Goal: Information Seeking & Learning: Learn about a topic

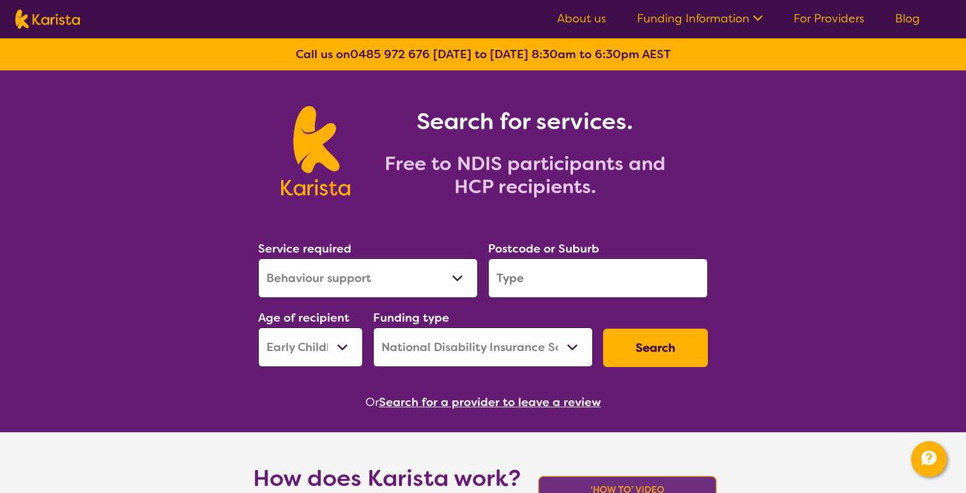
select select "Behaviour support"
select select "EC"
select select "NDIS"
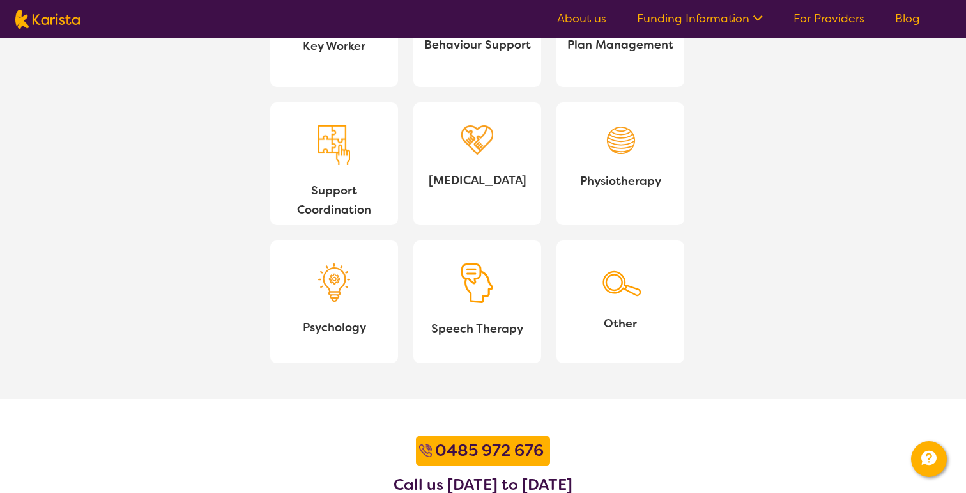
scroll to position [1651, 0]
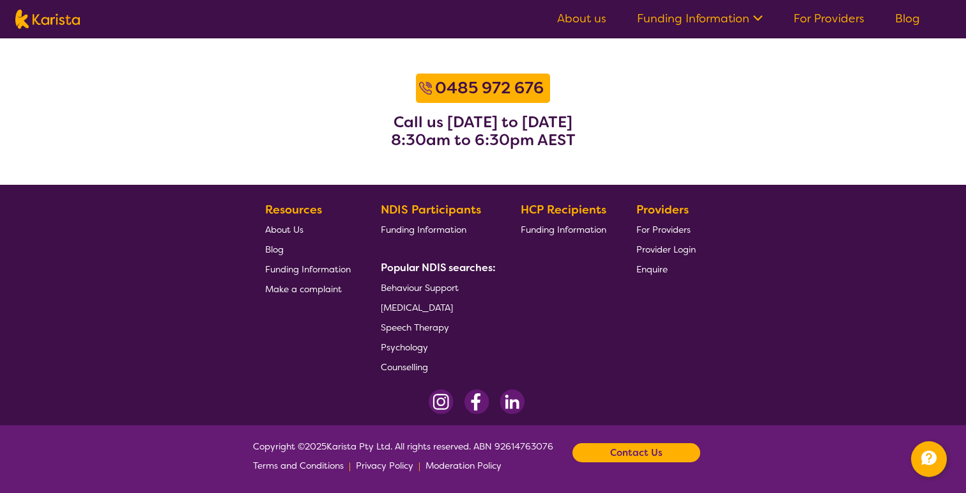
click at [583, 17] on link "About us" at bounding box center [581, 18] width 49 height 15
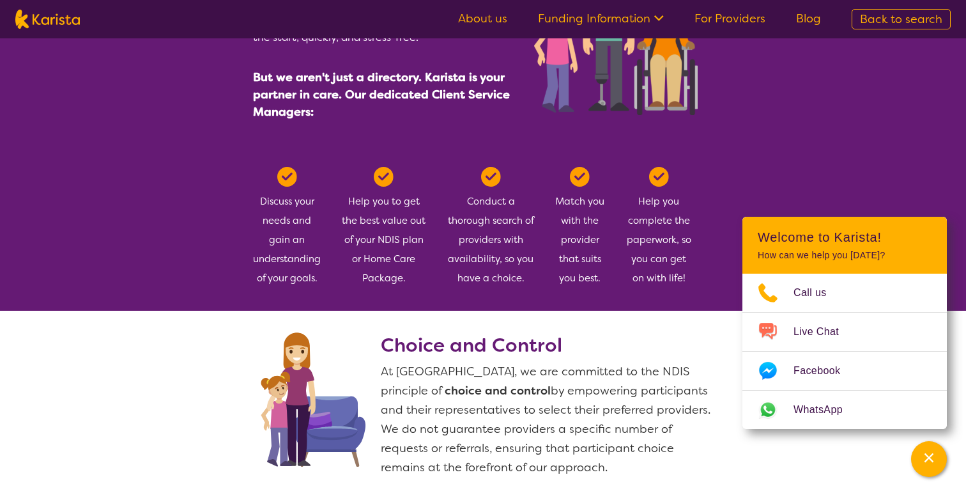
scroll to position [279, 0]
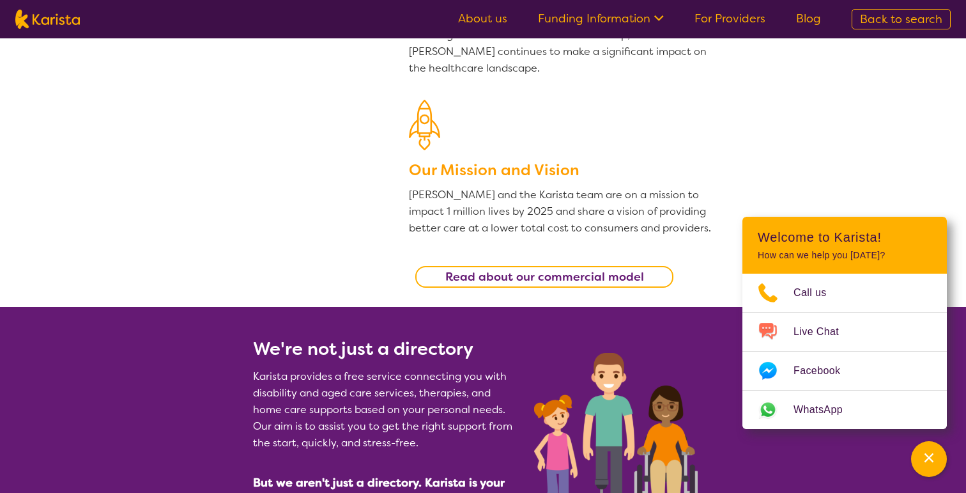
click at [43, 23] on img at bounding box center [47, 19] width 65 height 19
select select "Behaviour support"
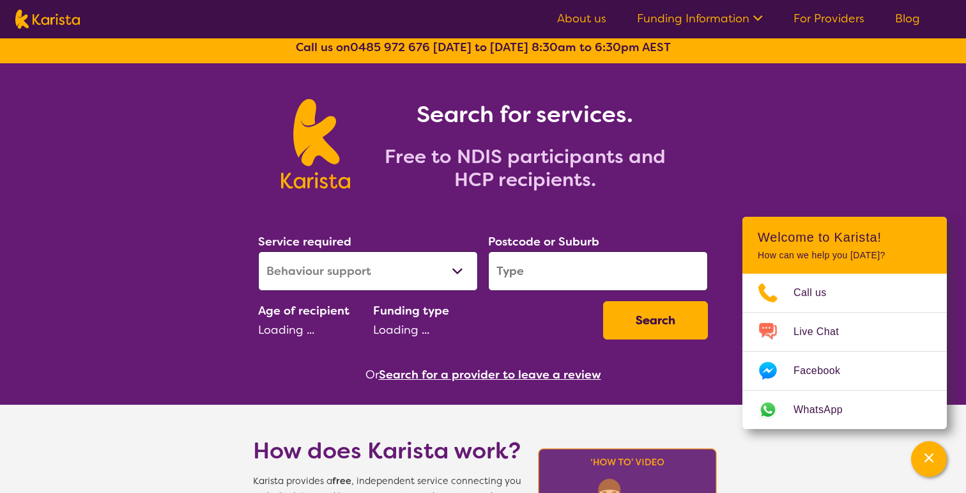
scroll to position [1, 0]
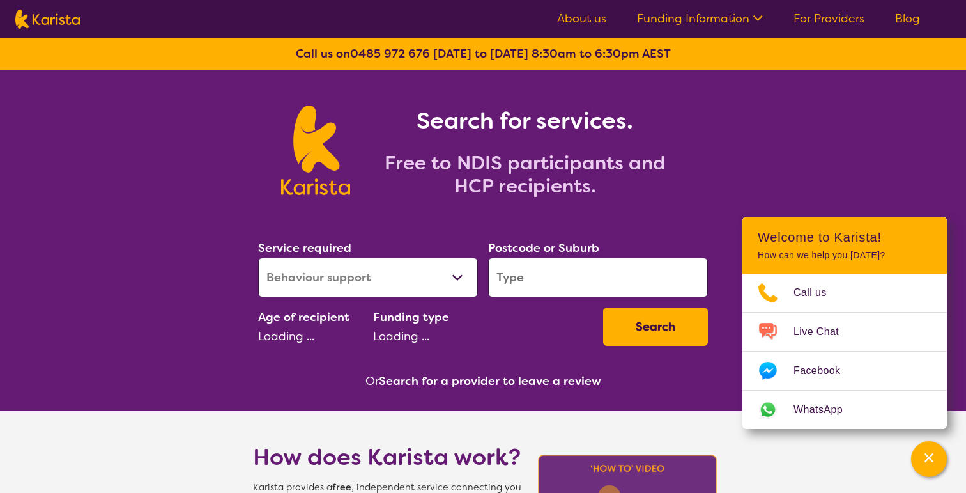
select select "EC"
select select "NDIS"
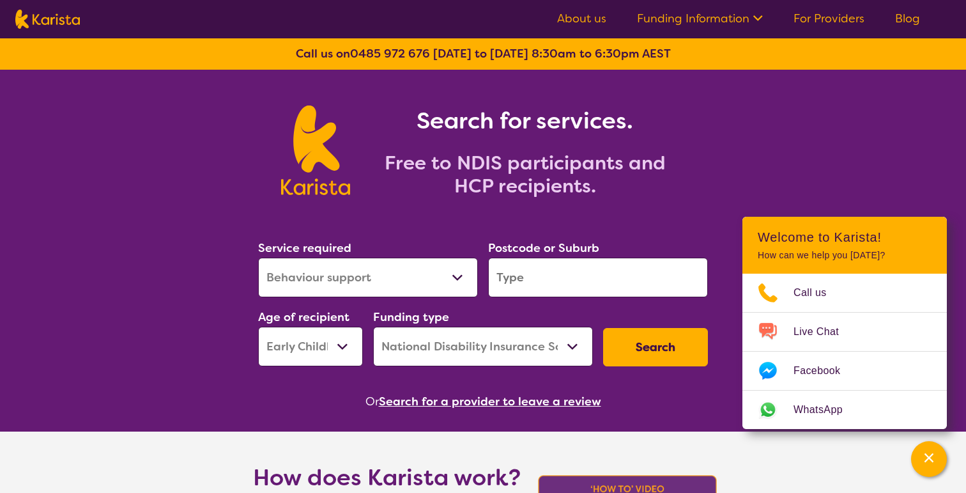
scroll to position [0, 0]
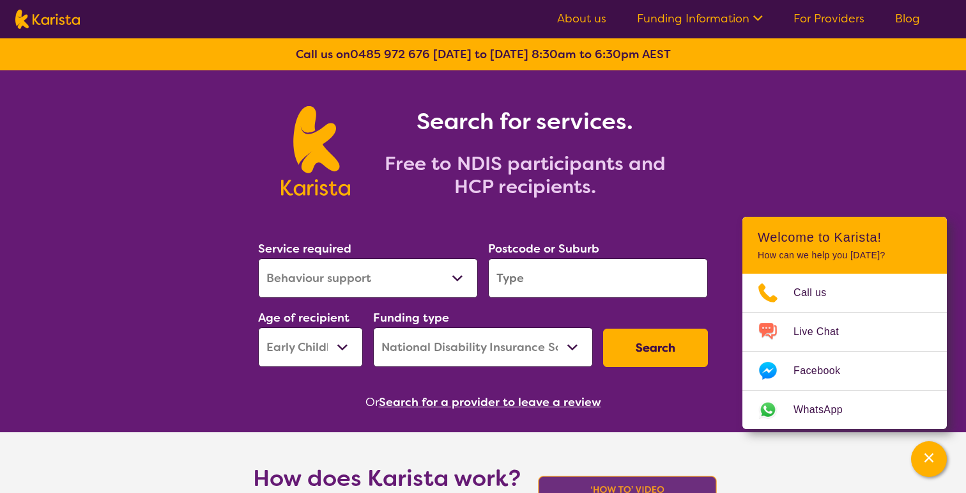
click at [423, 274] on select "Allied Health Assistant Assessment ([MEDICAL_DATA] or [MEDICAL_DATA]) Behaviour…" at bounding box center [368, 278] width 220 height 40
select select "[MEDICAL_DATA]"
click at [258, 258] on select "Allied Health Assistant Assessment ([MEDICAL_DATA] or [MEDICAL_DATA]) Behaviour…" at bounding box center [368, 278] width 220 height 40
click at [566, 291] on input "search" at bounding box center [598, 278] width 220 height 40
paste input "2528"
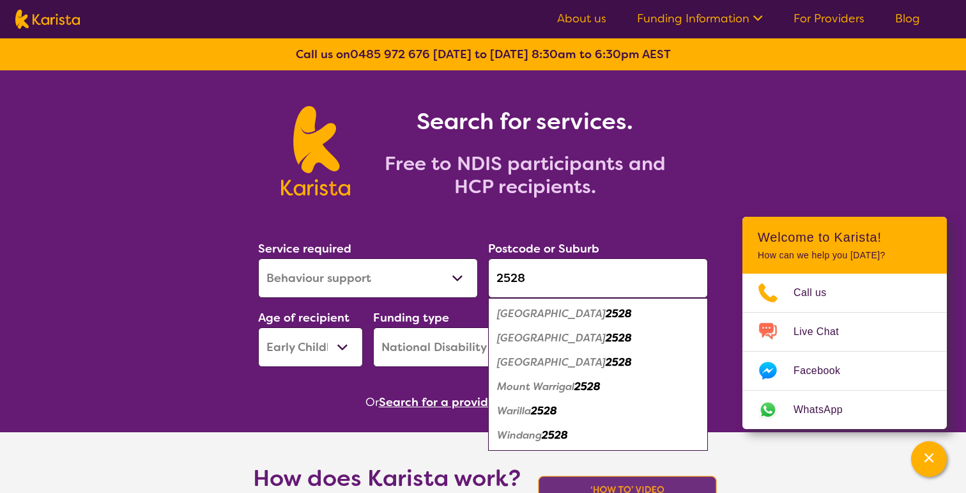
type input "2528"
click at [561, 311] on em "Barrack Heights" at bounding box center [551, 313] width 109 height 13
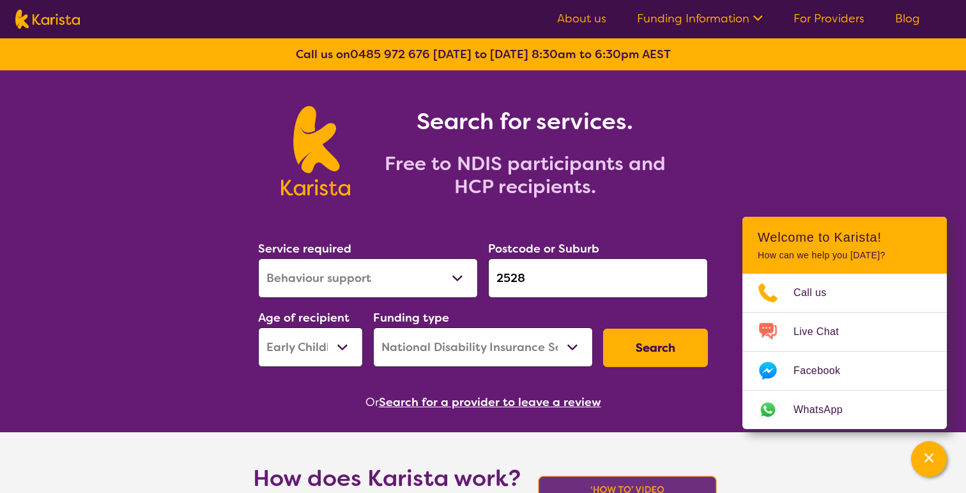
click at [338, 359] on select "Early Childhood - 0 to 9 Child - 10 to 11 Adolescent - 12 to 17 Adult - 18 to 6…" at bounding box center [310, 347] width 105 height 40
select select "AD"
click at [258, 327] on select "Early Childhood - 0 to 9 Child - 10 to 11 Adolescent - 12 to 17 Adult - 18 to 6…" at bounding box center [310, 347] width 105 height 40
click at [477, 359] on select "Home Care Package (HCP) National Disability Insurance Scheme (NDIS) I don't know" at bounding box center [483, 347] width 220 height 40
click at [373, 327] on select "Home Care Package (HCP) National Disability Insurance Scheme (NDIS) I don't know" at bounding box center [483, 347] width 220 height 40
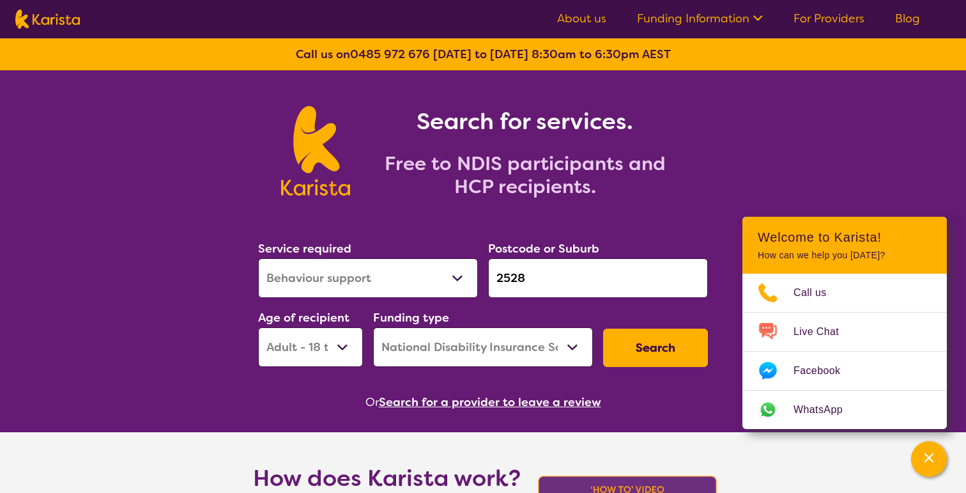
click at [693, 329] on button "Search" at bounding box center [655, 347] width 105 height 38
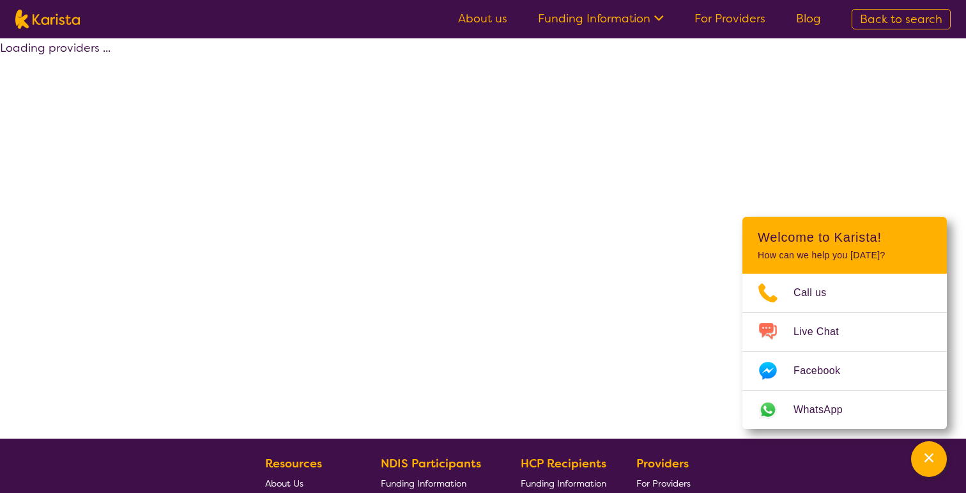
select select "by_score"
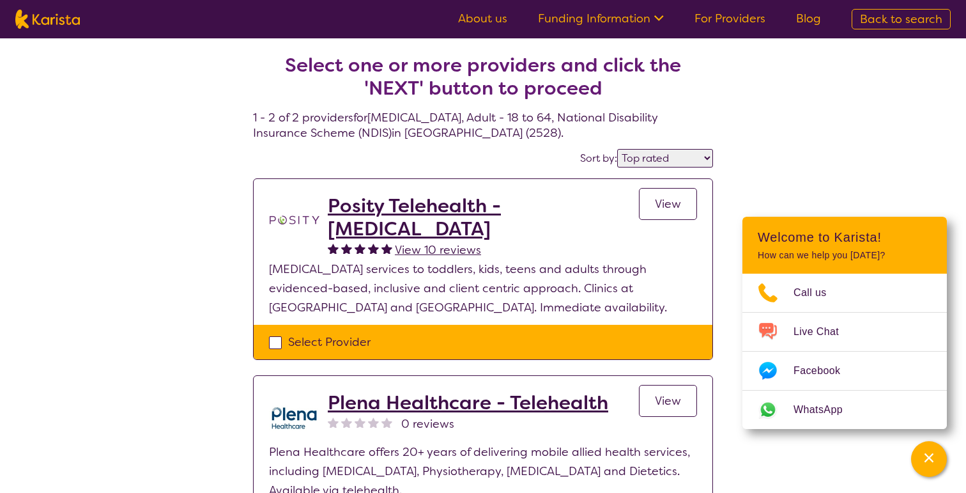
select select "[MEDICAL_DATA]"
select select "AD"
select select "NDIS"
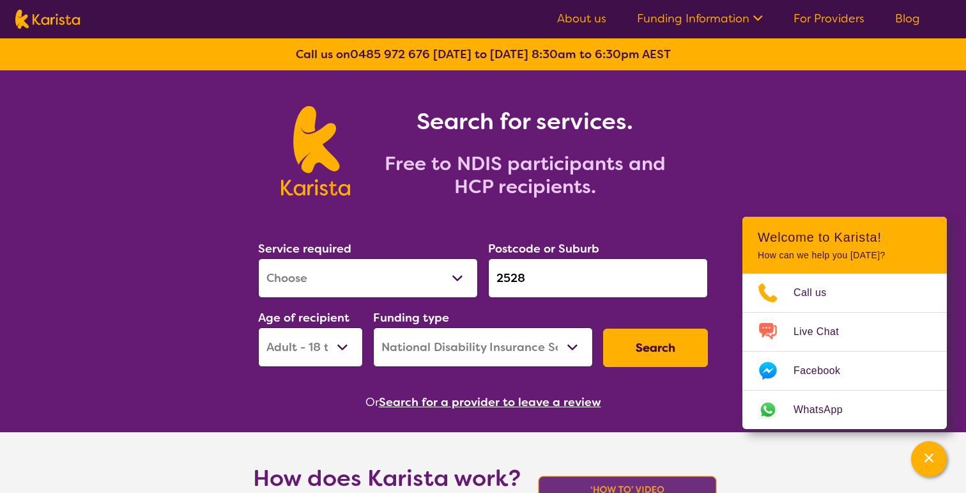
click at [349, 344] on select "Early Childhood - 0 to 9 Child - 10 to 11 Adolescent - 12 to 17 Adult - 18 to 6…" at bounding box center [310, 347] width 105 height 40
select select "AG"
click at [258, 327] on select "Early Childhood - 0 to 9 Child - 10 to 11 Adolescent - 12 to 17 Adult - 18 to 6…" at bounding box center [310, 347] width 105 height 40
click at [676, 344] on button "Search" at bounding box center [655, 347] width 105 height 38
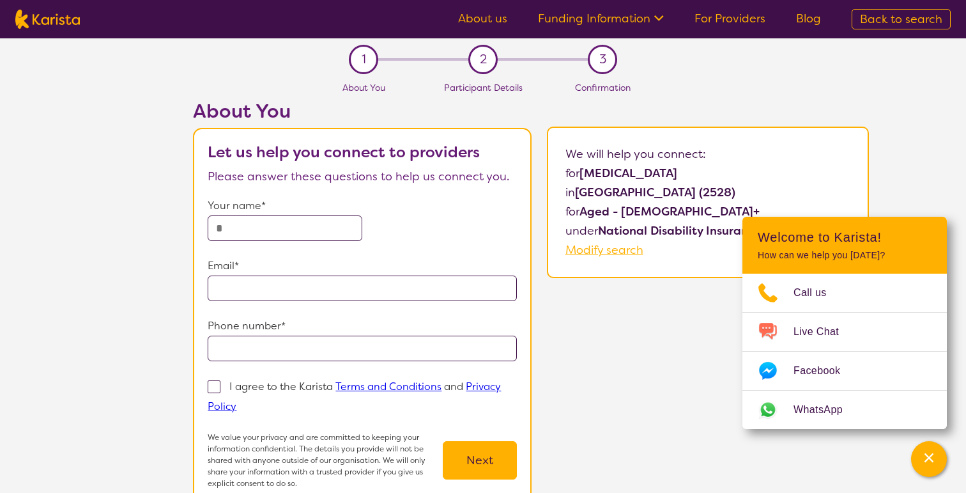
select select "[MEDICAL_DATA]"
select select "AG"
select select "NDIS"
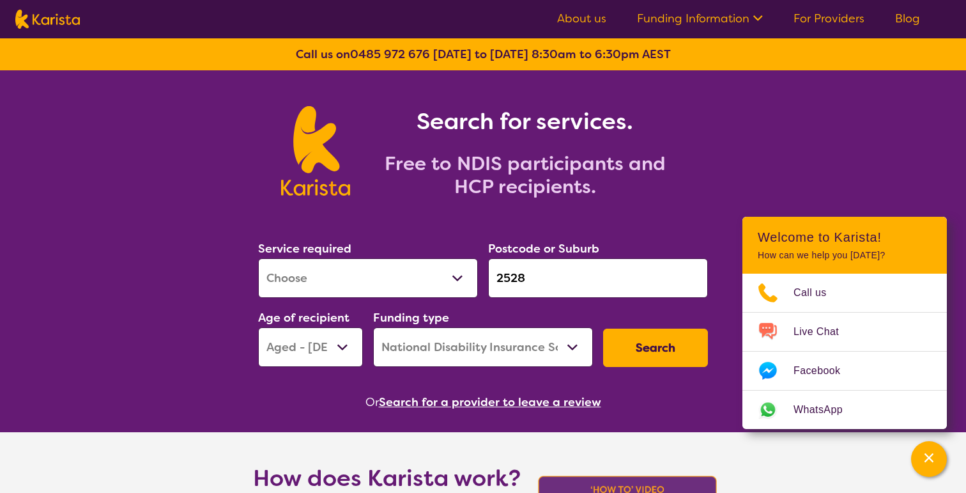
click at [473, 361] on select "Home Care Package (HCP) National Disability Insurance Scheme (NDIS) I don't know" at bounding box center [483, 347] width 220 height 40
click at [536, 272] on input "2528" at bounding box center [598, 278] width 220 height 40
click at [511, 272] on input "2528" at bounding box center [598, 278] width 220 height 40
paste input "4119"
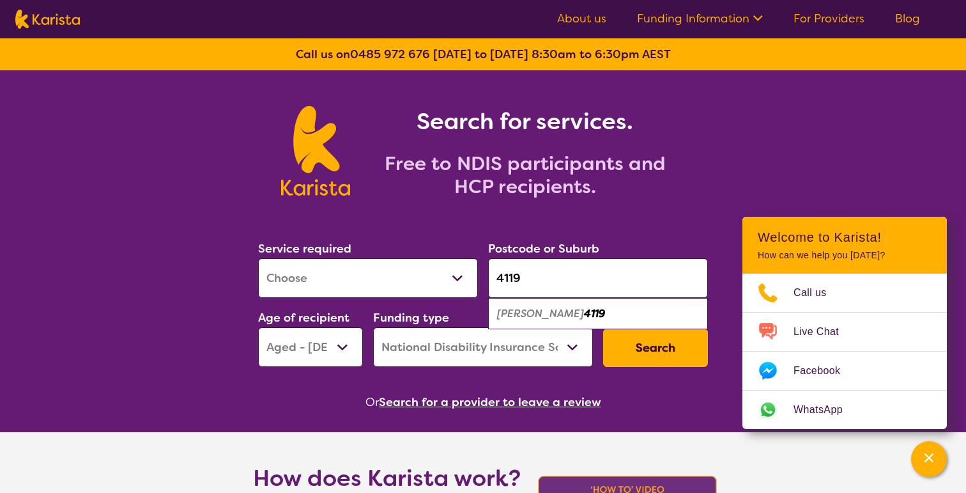
type input "4119"
click at [534, 314] on em "Underwood" at bounding box center [540, 313] width 87 height 13
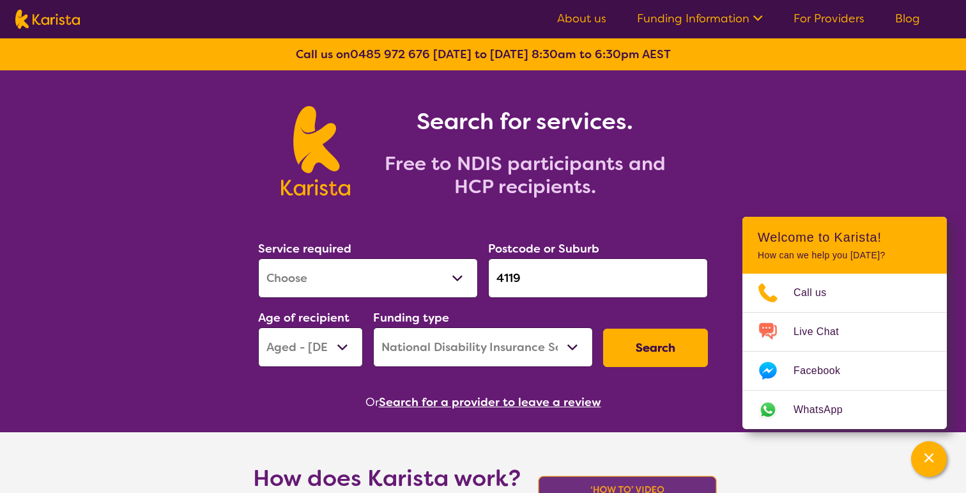
click at [362, 264] on select "Allied Health Assistant Assessment (ADHD or Autism) Behaviour support Counselli…" at bounding box center [368, 278] width 220 height 40
select select "[MEDICAL_DATA]"
click at [258, 258] on select "Allied Health Assistant Assessment (ADHD or Autism) Behaviour support Counselli…" at bounding box center [368, 278] width 220 height 40
click at [330, 352] on select "Early Childhood - 0 to 9 Child - 10 to 11 Adolescent - 12 to 17 Adult - 18 to 6…" at bounding box center [310, 347] width 105 height 40
select select "CH"
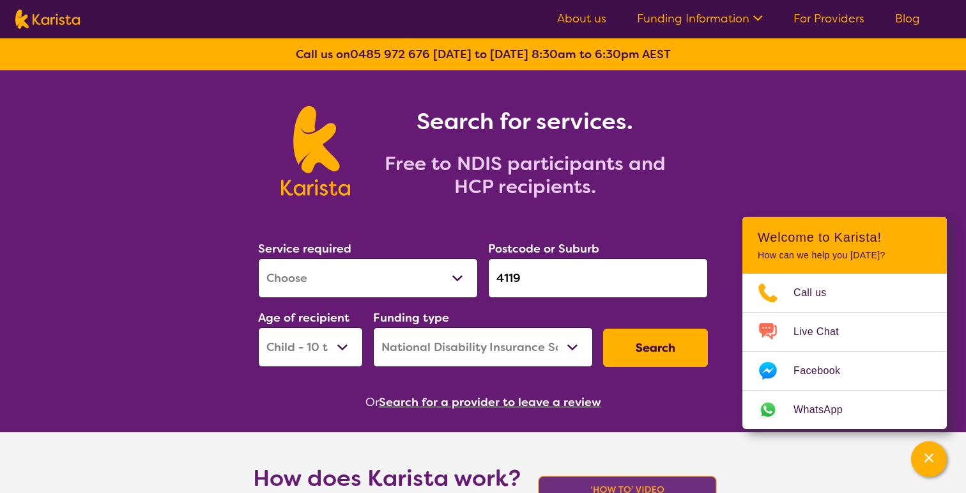
click at [258, 327] on select "Early Childhood - 0 to 9 Child - 10 to 11 Adolescent - 12 to 17 Adult - 18 to 6…" at bounding box center [310, 347] width 105 height 40
click at [663, 355] on button "Search" at bounding box center [655, 347] width 105 height 38
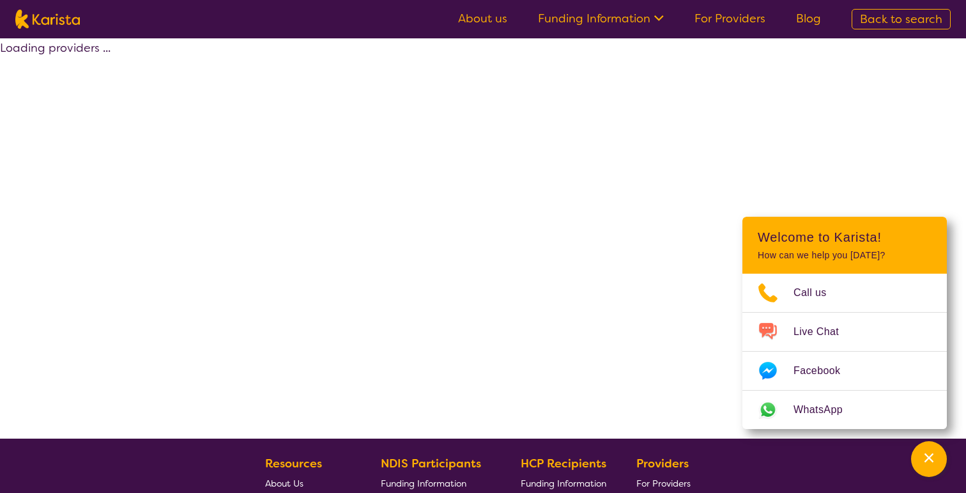
select select "by_score"
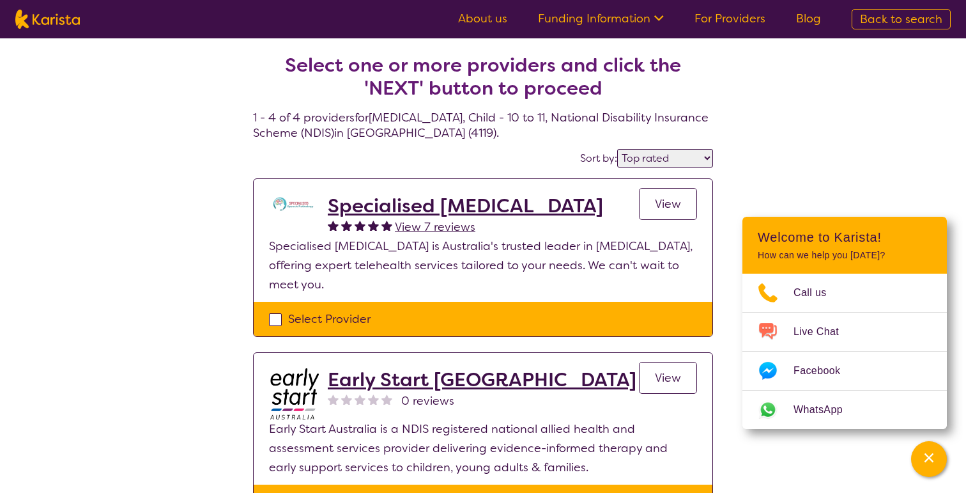
click at [45, 26] on img at bounding box center [47, 19] width 65 height 19
select select "[MEDICAL_DATA]"
select select "CH"
select select "NDIS"
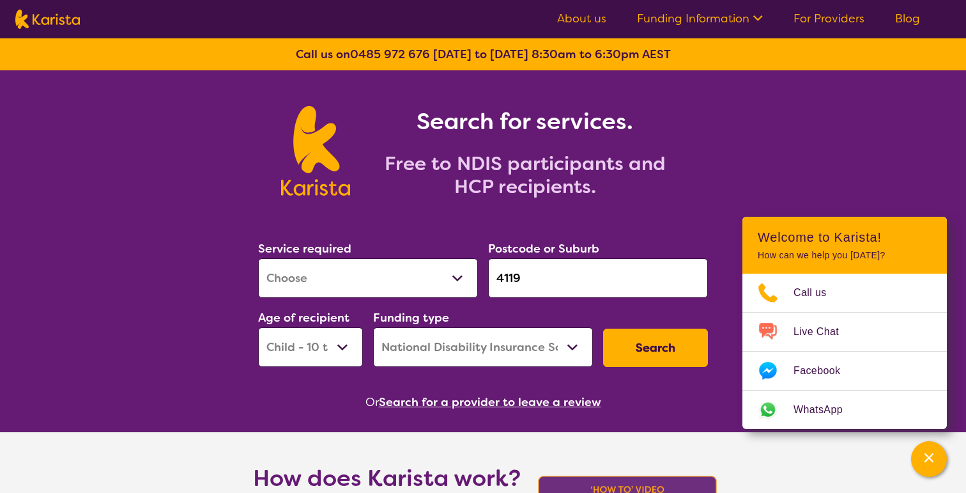
click at [415, 275] on select "Allied Health Assistant Assessment (ADHD or Autism) Behaviour support Counselli…" at bounding box center [368, 278] width 220 height 40
click at [258, 258] on select "Allied Health Assistant Assessment (ADHD or Autism) Behaviour support Counselli…" at bounding box center [368, 278] width 220 height 40
click at [513, 282] on input "4119" at bounding box center [598, 278] width 220 height 40
type input "4"
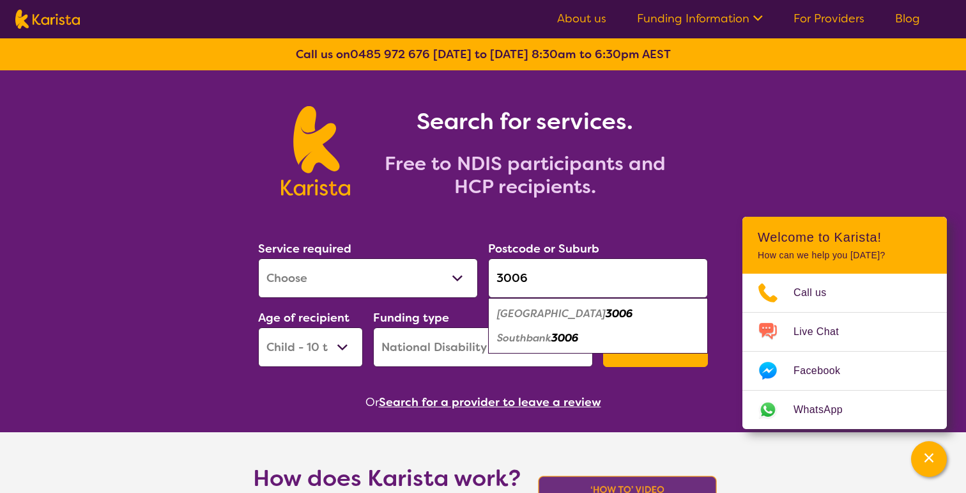
type input "3006"
click at [530, 310] on em "South Wharf" at bounding box center [551, 313] width 109 height 13
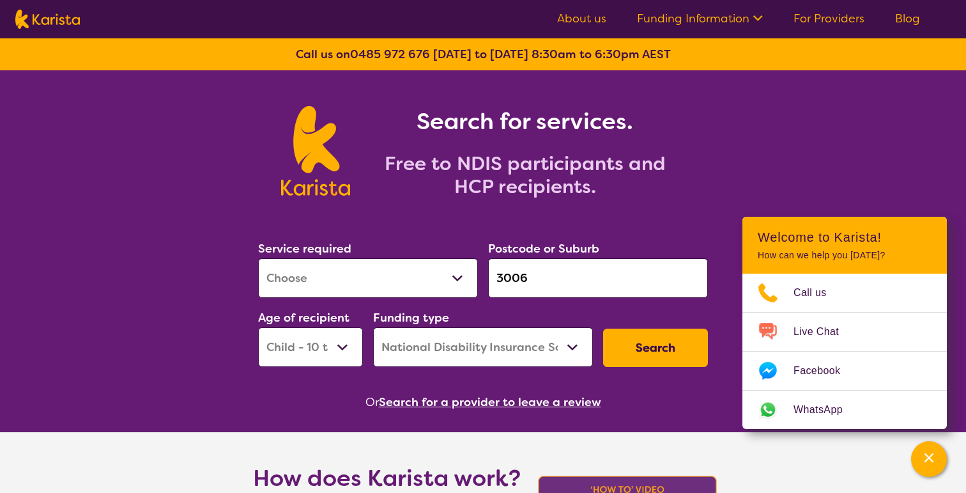
click at [651, 351] on button "Search" at bounding box center [655, 347] width 105 height 38
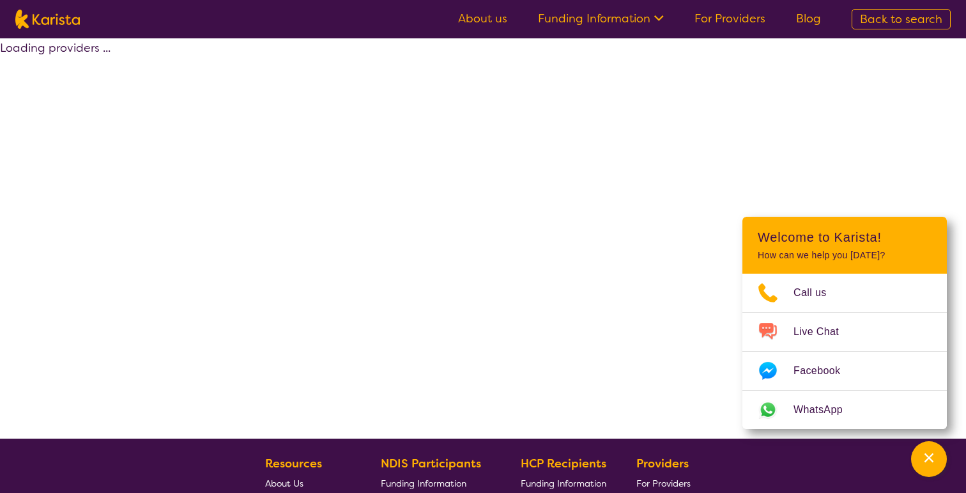
select select "by_score"
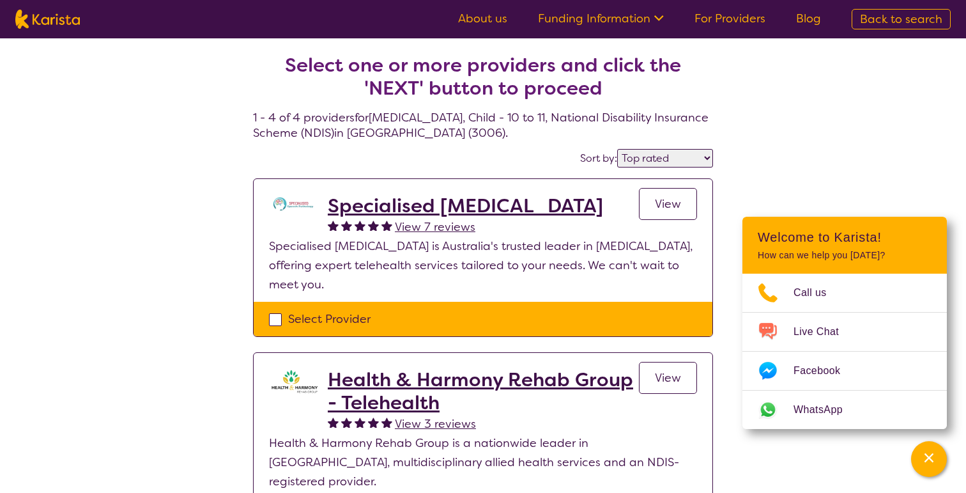
select select "[MEDICAL_DATA]"
select select "CH"
select select "NDIS"
